Goal: Register for event/course

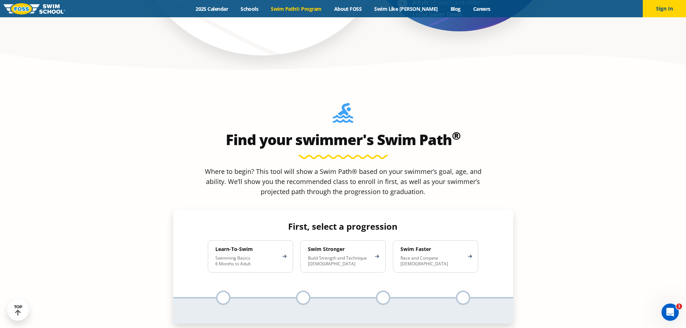
scroll to position [648, 0]
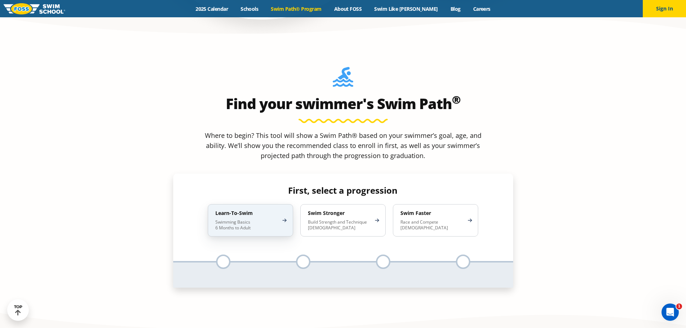
click at [282, 204] on div "Learn-To-Swim Swimming Basics 6 Months to Adult" at bounding box center [250, 220] width 85 height 32
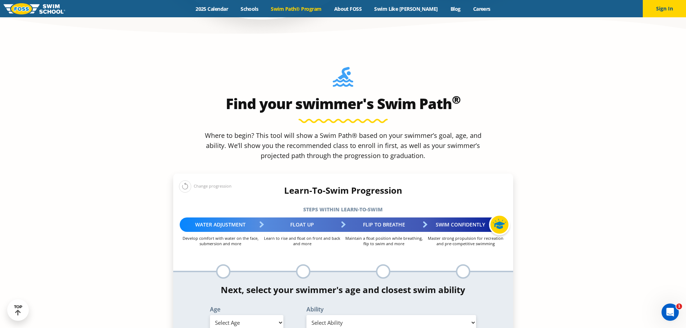
click at [302, 264] on div at bounding box center [303, 271] width 14 height 14
click at [278, 315] on select "Select Age [DEMOGRAPHIC_DATA] months - 1 year 1 year 2 years 3 years 4 years 5 …" at bounding box center [246, 322] width 73 height 15
select select "9-years"
click at [210, 315] on select "Select Age [DEMOGRAPHIC_DATA] months - 1 year 1 year 2 years 3 years 4 years 5 …" at bounding box center [246, 322] width 73 height 15
click at [472, 315] on select "Select Ability First in-water experience When in the water, reliant on a life j…" at bounding box center [391, 322] width 170 height 15
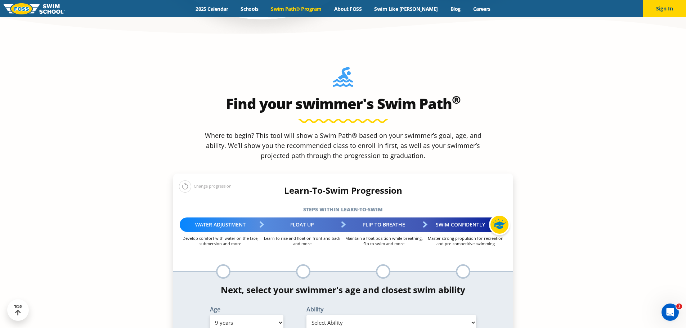
select select "9-years-unsureor-my-swimmer-does-not-fit-within-any-of-these"
click at [306, 315] on select "Select Ability First in-water experience When in the water, reliant on a life j…" at bounding box center [391, 322] width 170 height 15
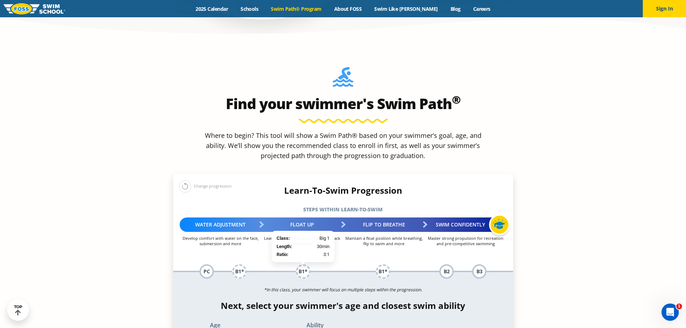
click at [304, 264] on div "B1*" at bounding box center [303, 271] width 14 height 14
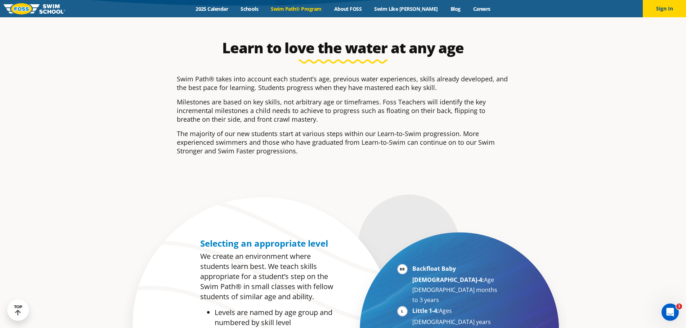
scroll to position [36, 0]
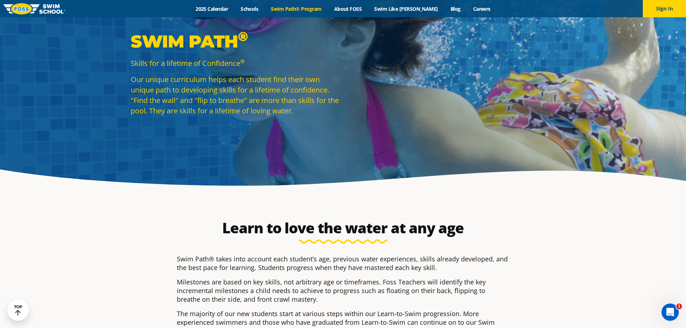
click at [320, 7] on link "Swim Path® Program" at bounding box center [296, 8] width 63 height 7
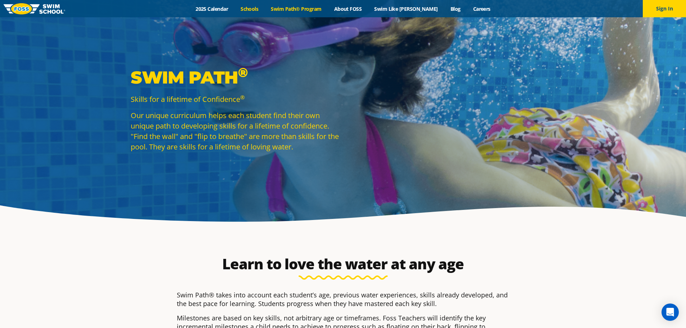
click at [260, 9] on link "Schools" at bounding box center [249, 8] width 30 height 7
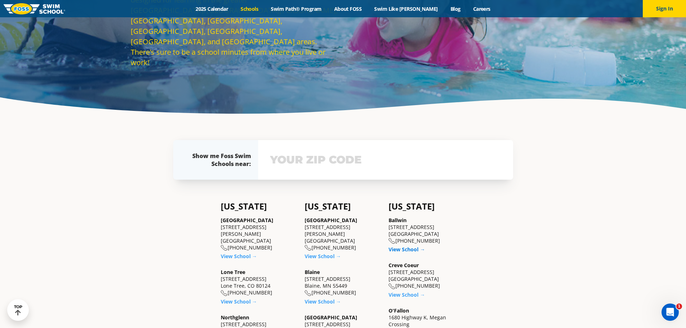
click at [412, 247] on link "View School →" at bounding box center [406, 249] width 36 height 7
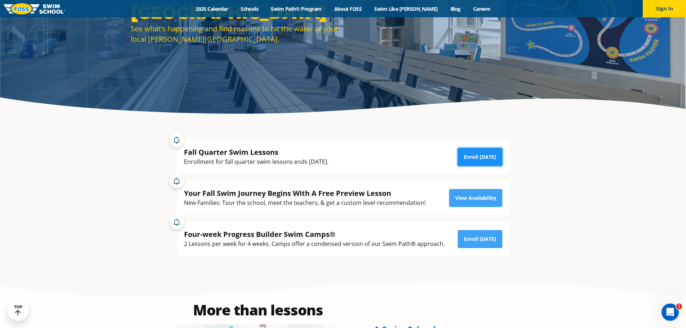
click at [483, 157] on link "Enroll Today" at bounding box center [480, 157] width 45 height 18
